Goal: Transaction & Acquisition: Purchase product/service

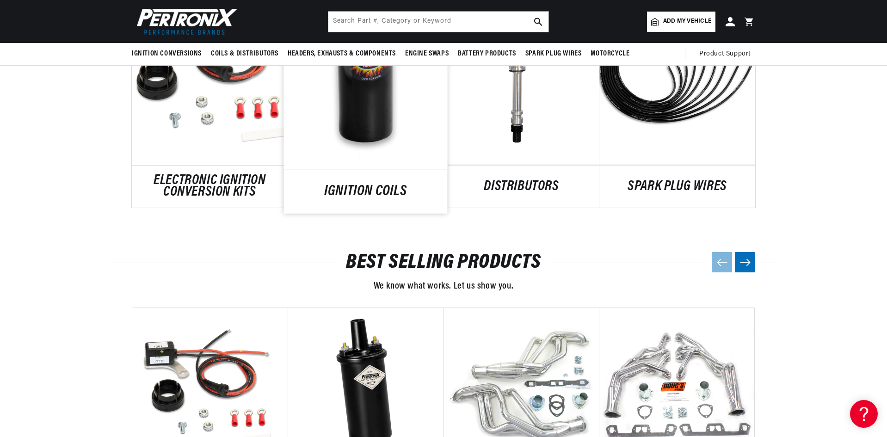
scroll to position [555, 0]
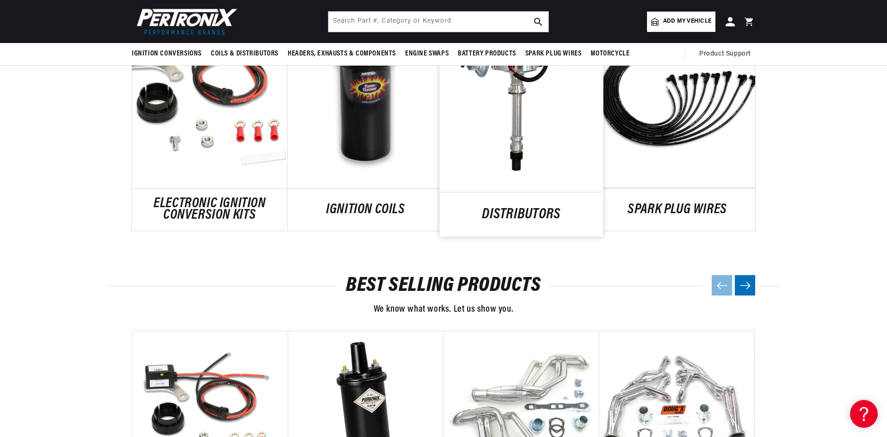
click at [524, 209] on link "DISTRIBUTORS" at bounding box center [522, 215] width 164 height 12
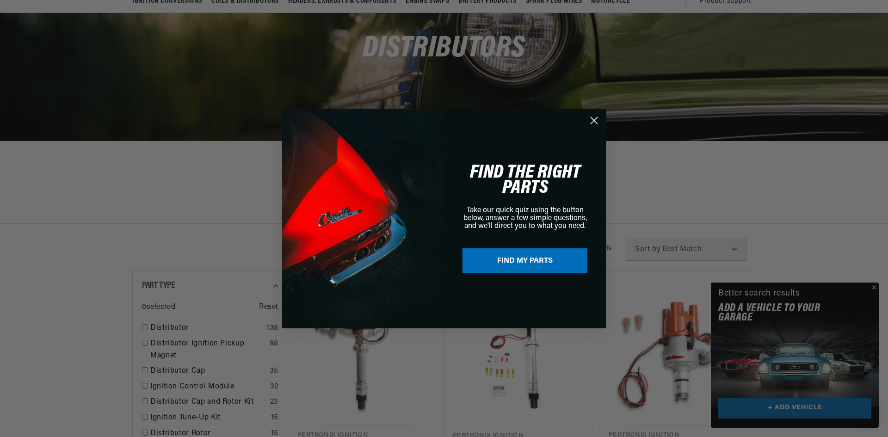
drag, startPoint x: 598, startPoint y: 125, endPoint x: 601, endPoint y: 130, distance: 5.2
click at [598, 125] on circle "Close dialog" at bounding box center [593, 120] width 15 height 15
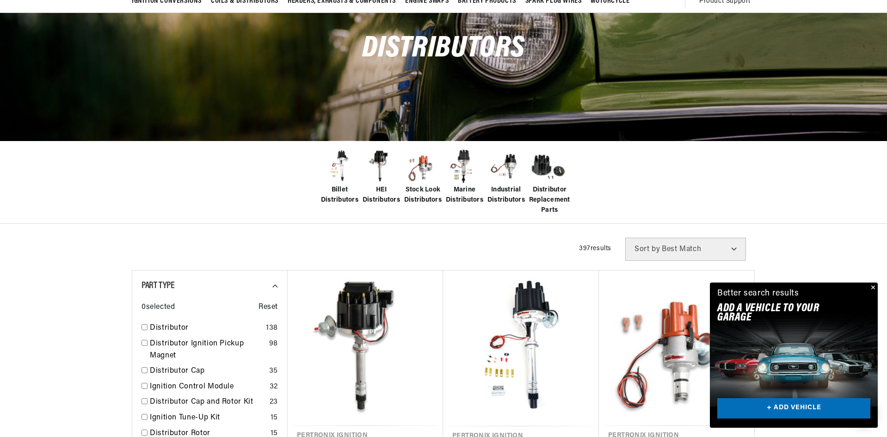
scroll to position [0, 280]
click at [873, 285] on button "Close" at bounding box center [872, 288] width 11 height 11
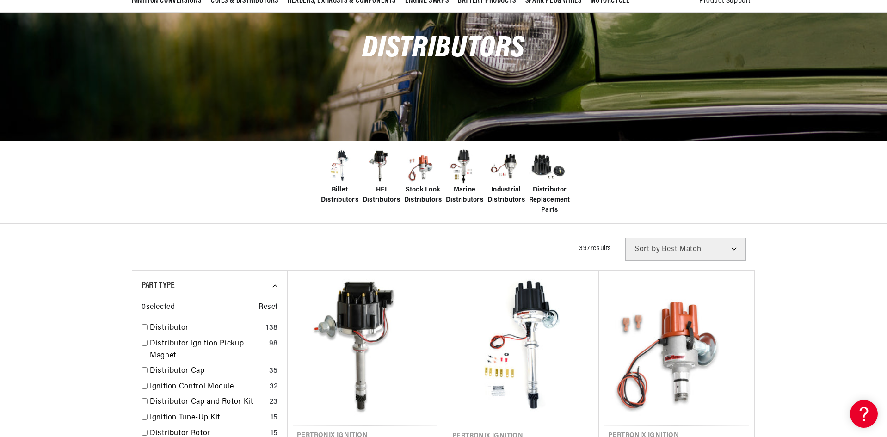
click at [346, 172] on img at bounding box center [339, 166] width 37 height 37
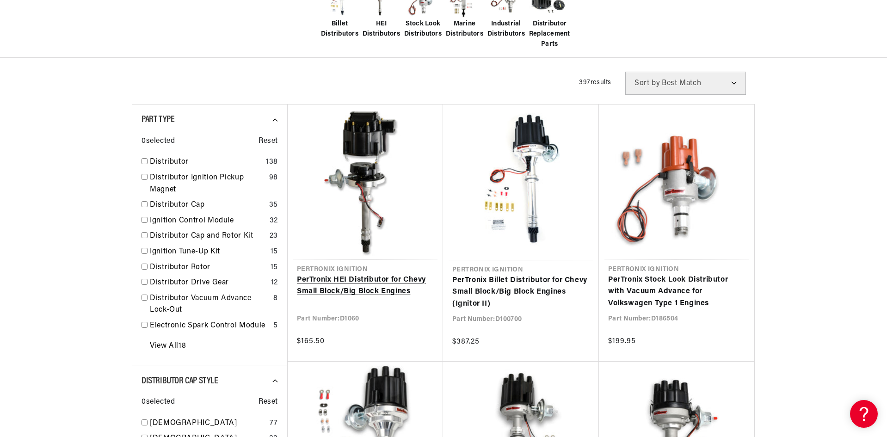
scroll to position [277, 0]
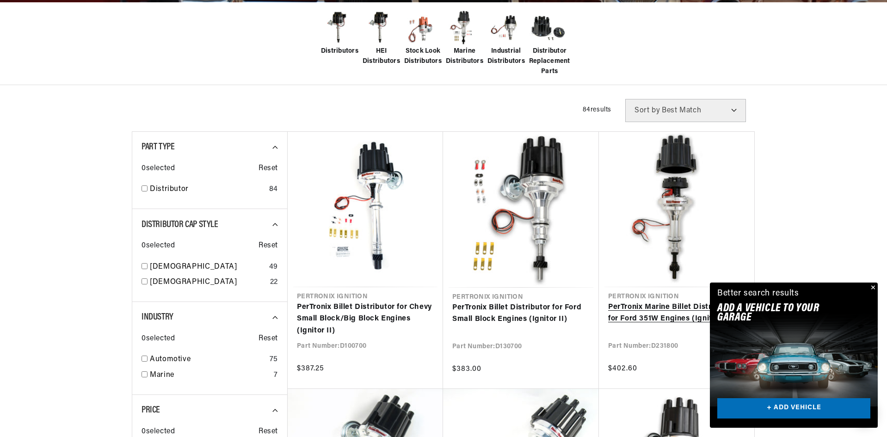
drag, startPoint x: 874, startPoint y: 285, endPoint x: 741, endPoint y: 293, distance: 133.4
click at [874, 284] on button "Close" at bounding box center [872, 288] width 11 height 11
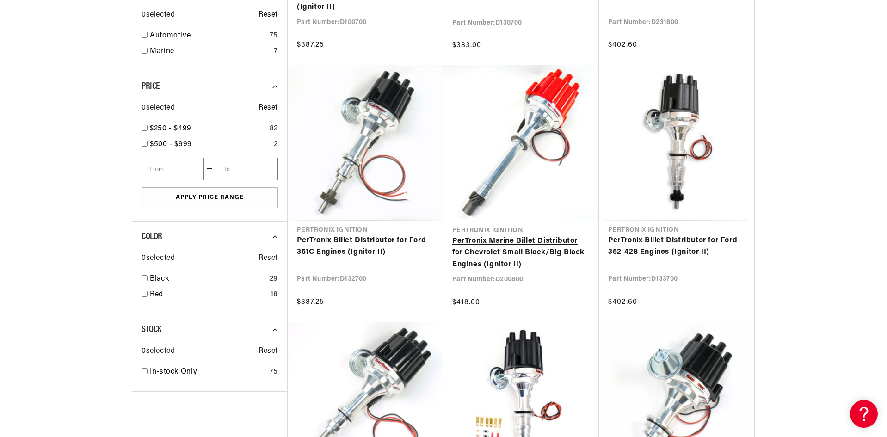
click at [549, 235] on link "PerTronix Marine Billet Distributor for Chevrolet Small Block/Big Block Engines…" at bounding box center [520, 253] width 137 height 36
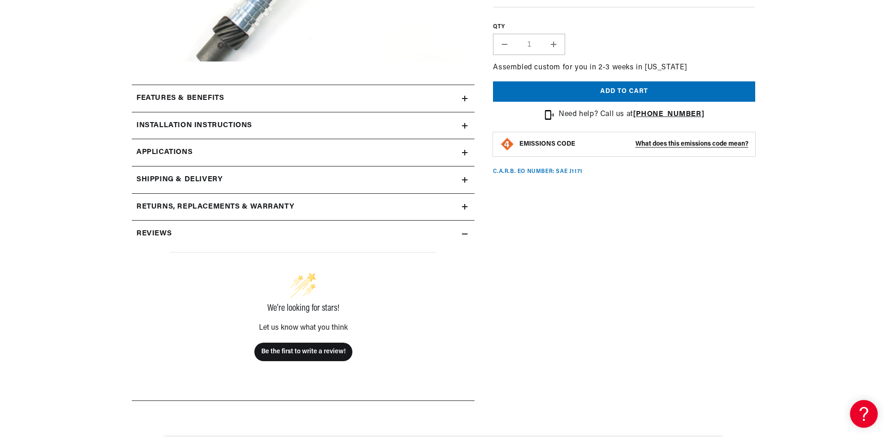
scroll to position [370, 0]
click at [438, 108] on summary "Features & Benefits" at bounding box center [303, 98] width 343 height 27
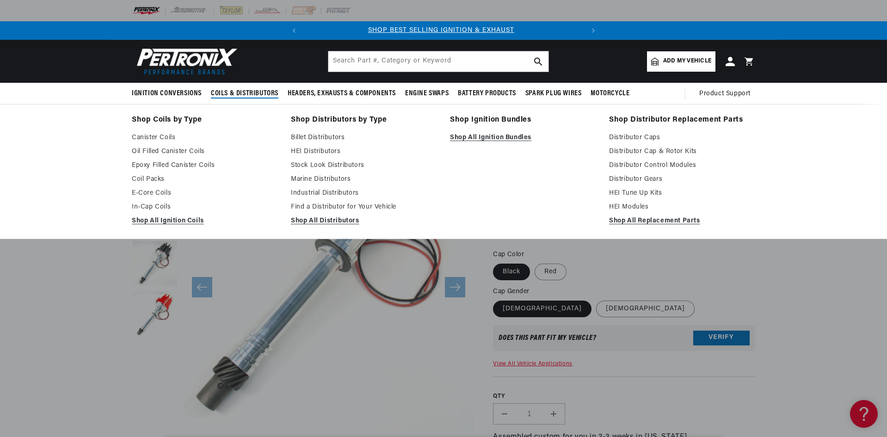
scroll to position [0, 0]
click at [308, 221] on link "Shop All Distributors" at bounding box center [364, 220] width 146 height 11
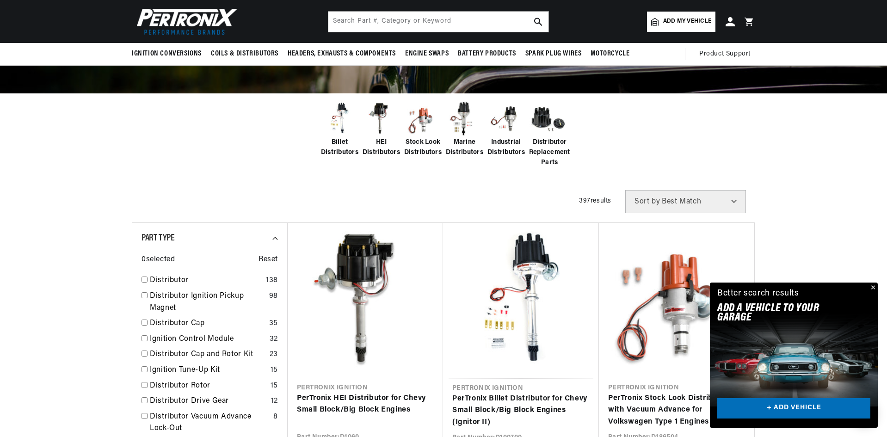
scroll to position [139, 0]
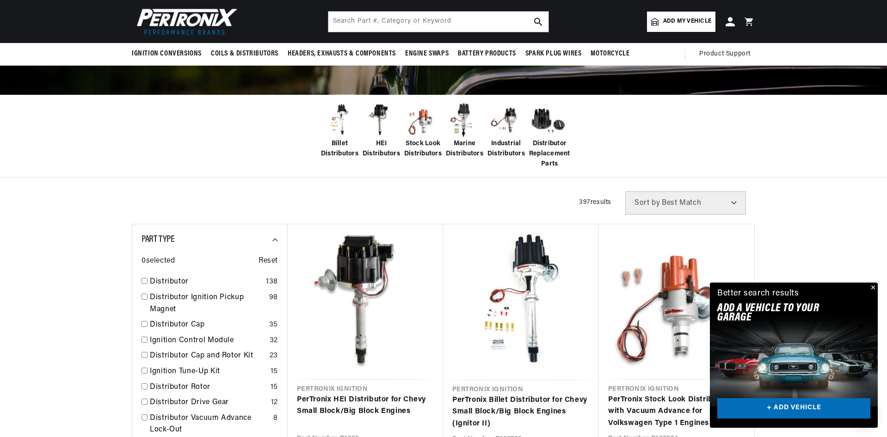
click at [378, 125] on img at bounding box center [381, 120] width 37 height 37
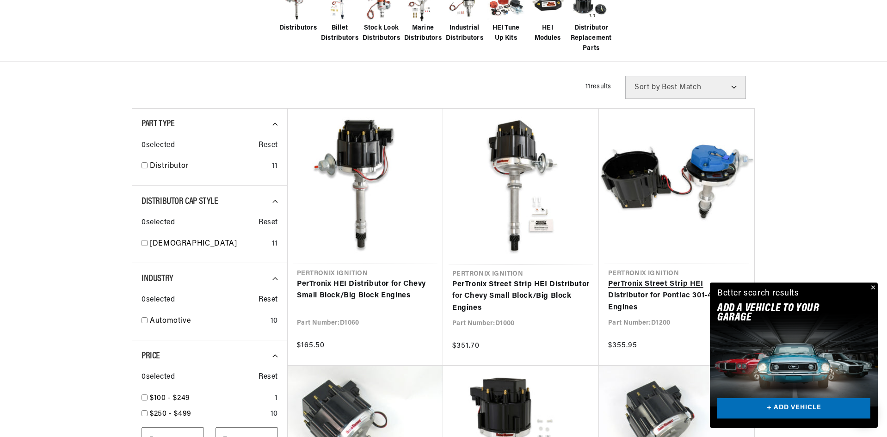
scroll to position [277, 0]
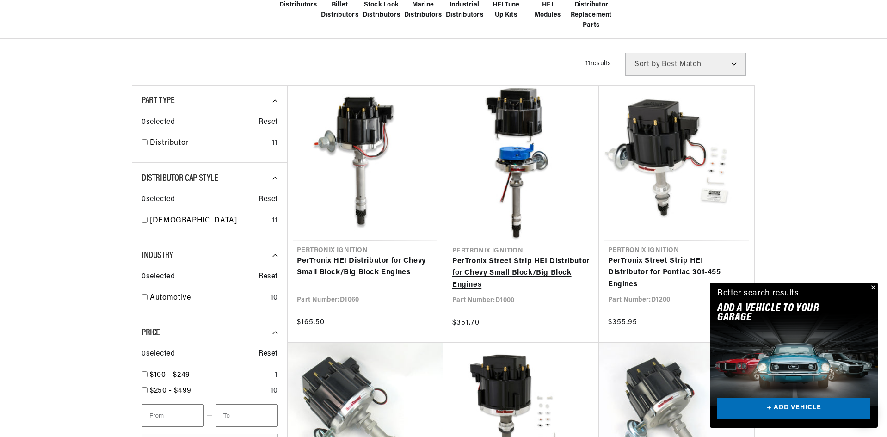
scroll to position [0, 280]
click at [541, 256] on link "PerTronix Street Strip HEI Distributor for Chevy Small Block/Big Block Engines" at bounding box center [520, 274] width 137 height 36
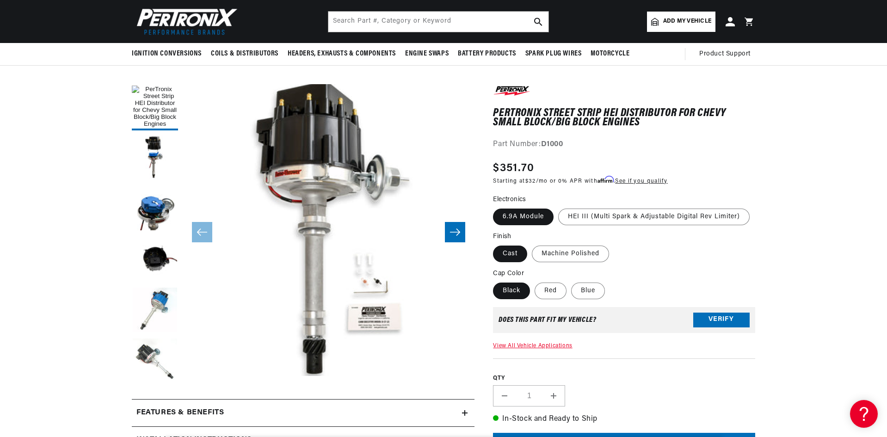
scroll to position [46, 0]
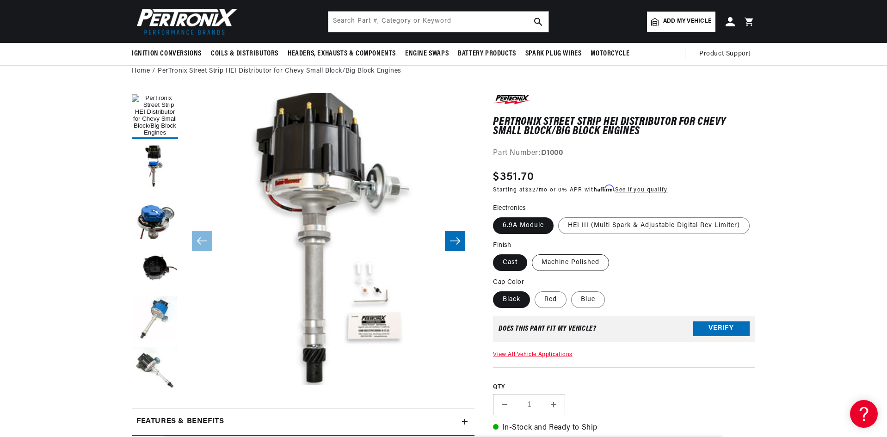
click at [566, 262] on label "Machine Polished" at bounding box center [570, 262] width 77 height 17
click at [532, 253] on input "Machine Polished" at bounding box center [532, 252] width 0 height 0
radio input "true"
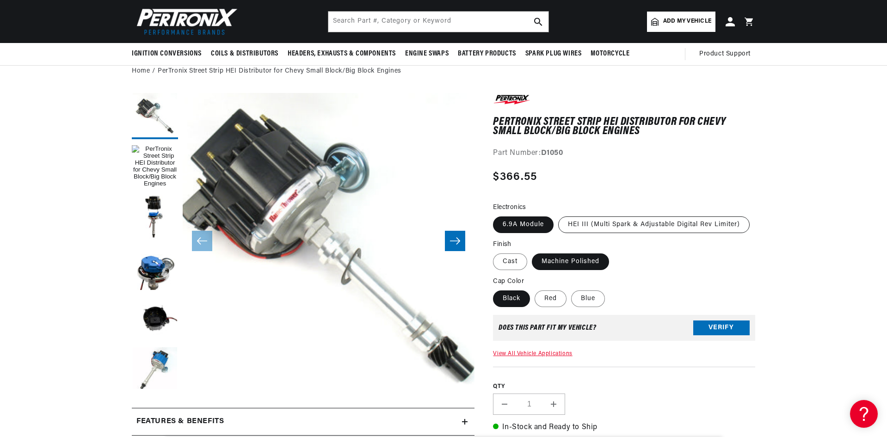
scroll to position [0, 280]
click at [599, 230] on label "HEI III (Multi Spark & Adjustable Digital Rev Limiter)" at bounding box center [653, 224] width 191 height 17
click at [559, 215] on input "HEI III (Multi Spark & Adjustable Digital Rev Limiter)" at bounding box center [558, 215] width 0 height 0
radio input "true"
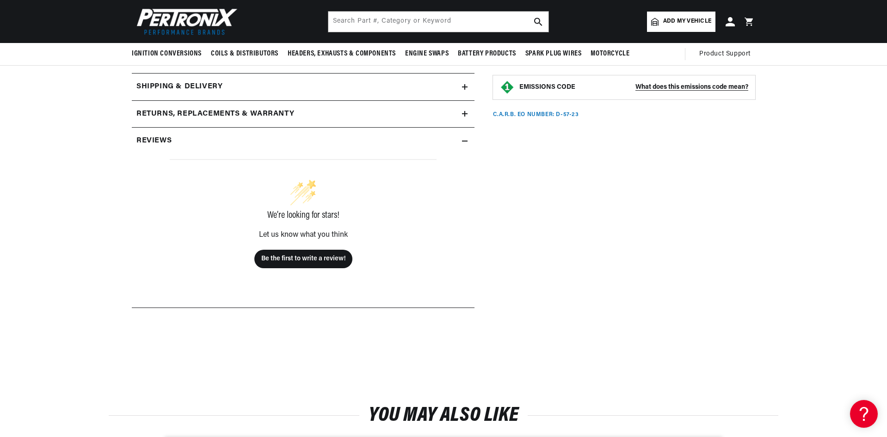
scroll to position [324, 0]
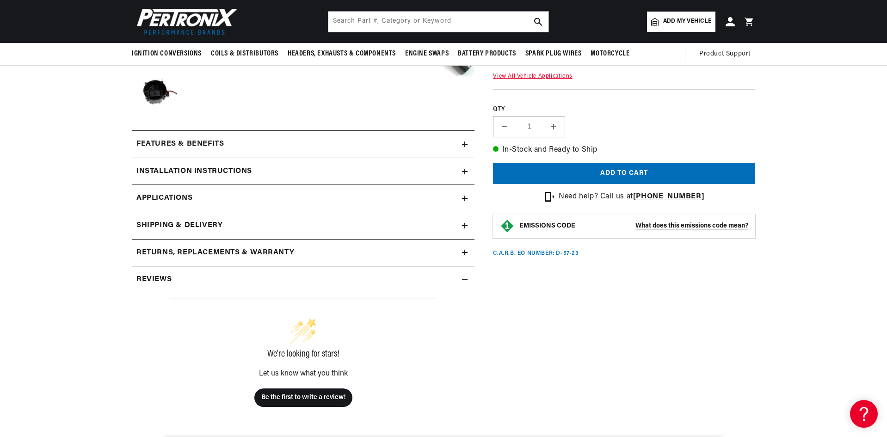
click at [253, 147] on div "Features & Benefits" at bounding box center [297, 144] width 330 height 12
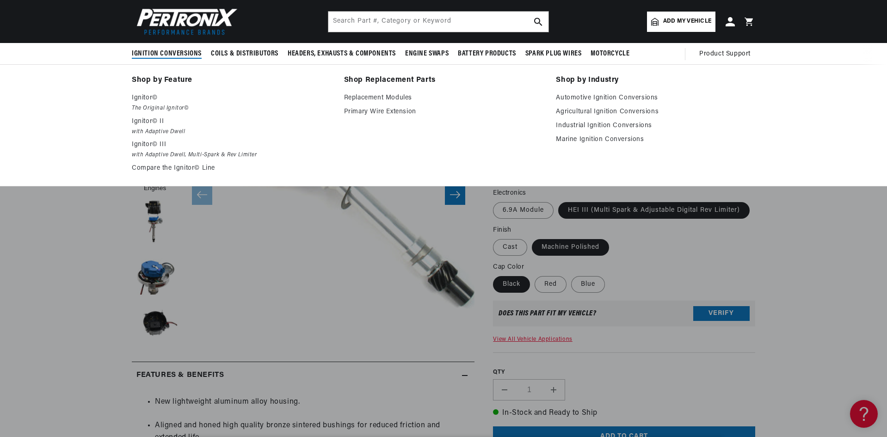
scroll to position [0, 280]
